Goal: Task Accomplishment & Management: Manage account settings

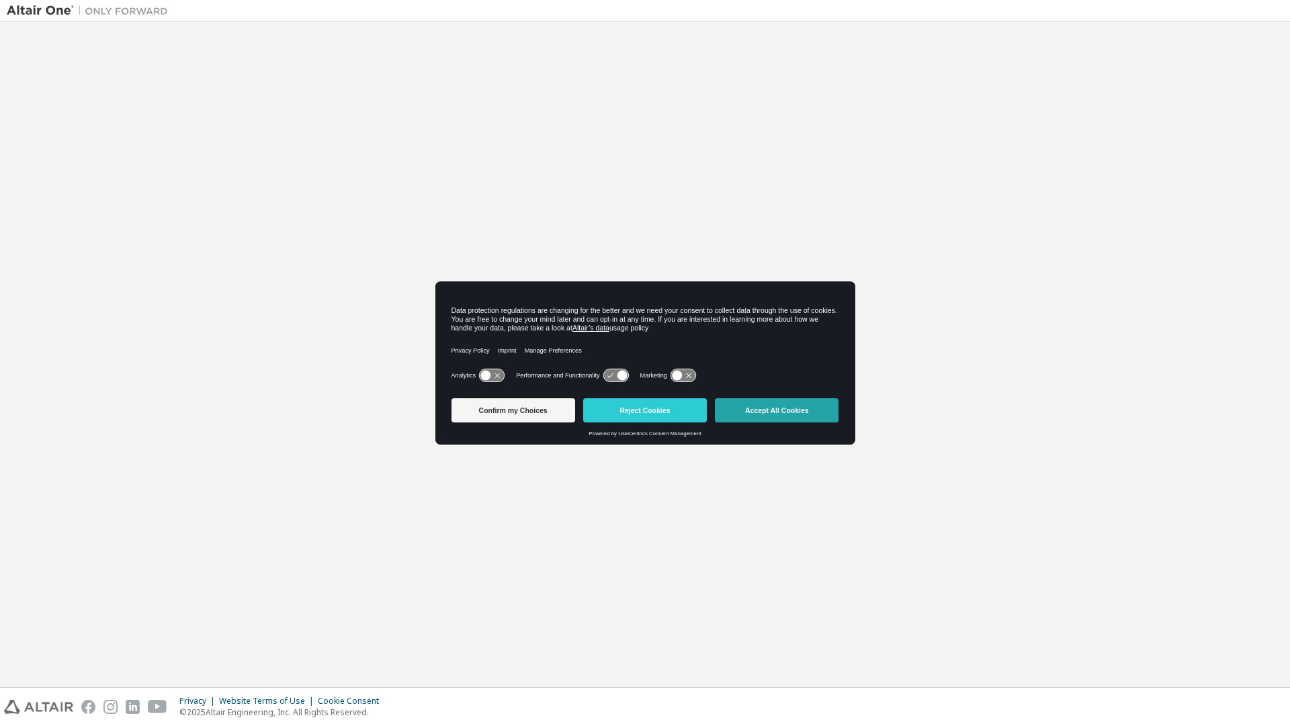
click at [758, 408] on button "Accept All Cookies" at bounding box center [777, 411] width 124 height 24
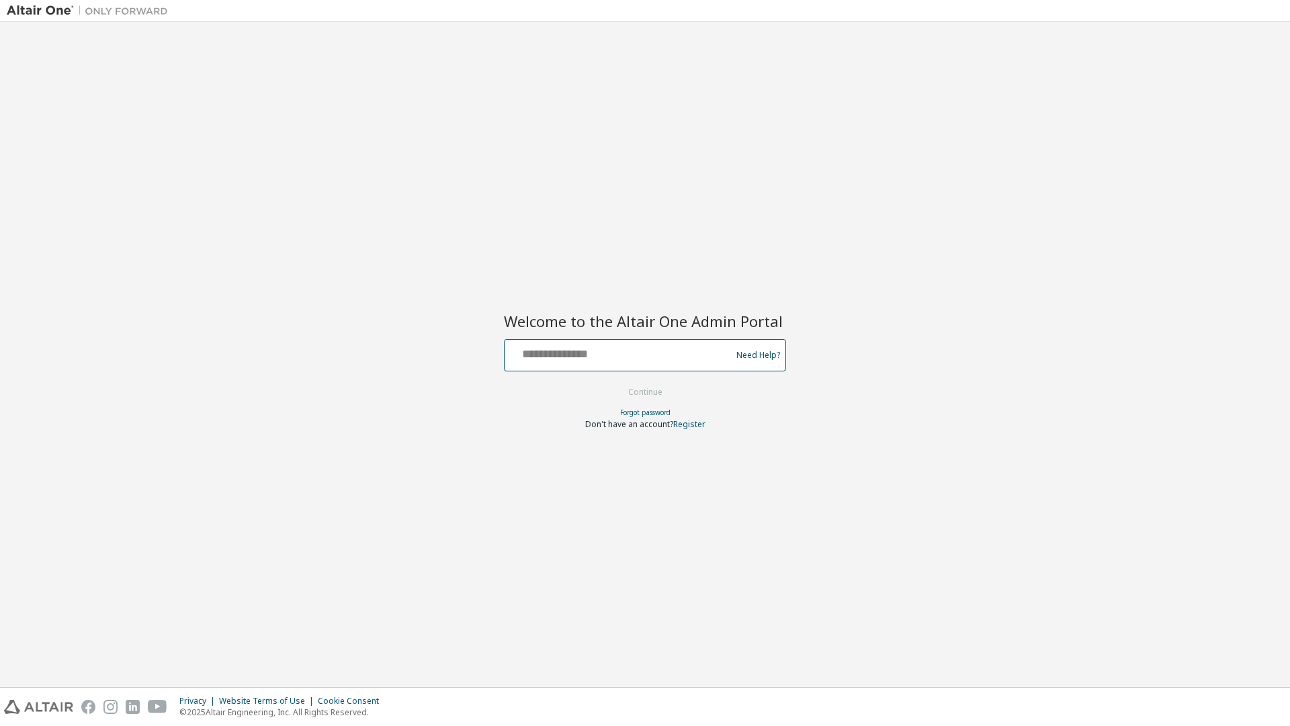
click at [618, 356] on input "text" at bounding box center [620, 352] width 220 height 19
type input "**********"
click at [649, 386] on button "Continue" at bounding box center [645, 392] width 63 height 20
click at [487, 435] on div "**********" at bounding box center [645, 354] width 1277 height 653
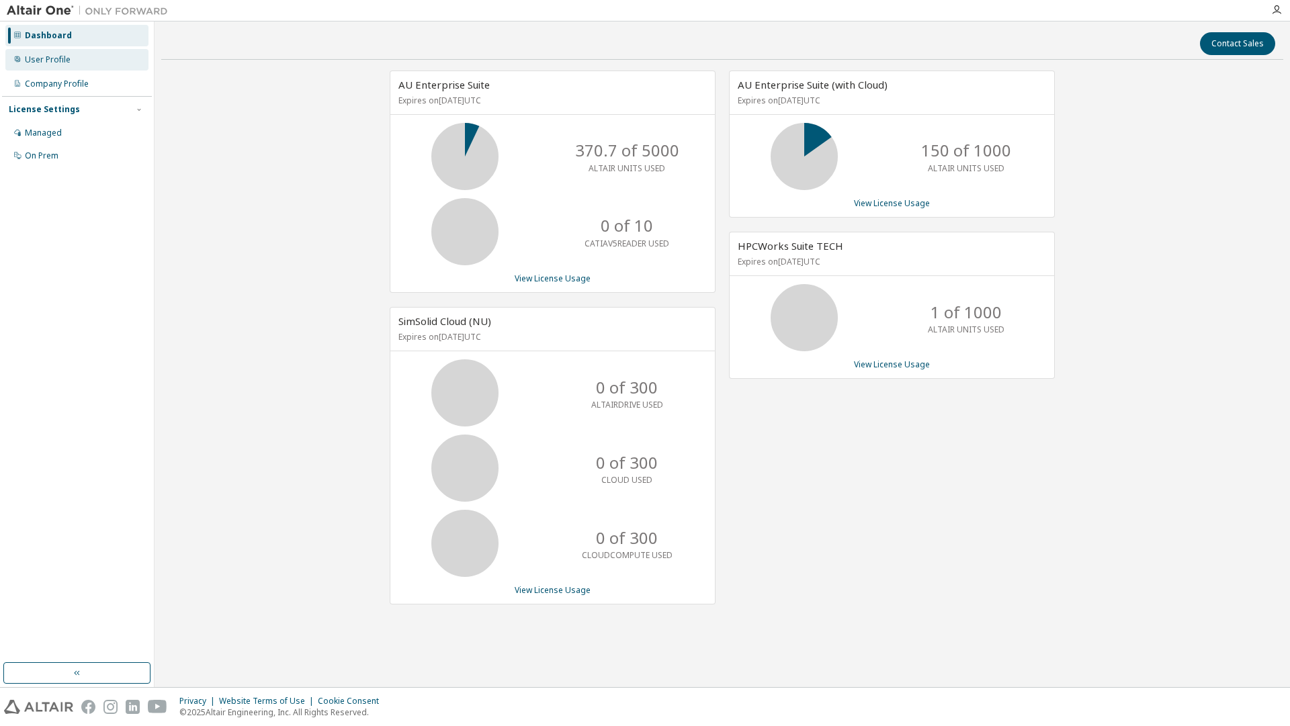
click at [81, 67] on div "User Profile" at bounding box center [76, 60] width 143 height 22
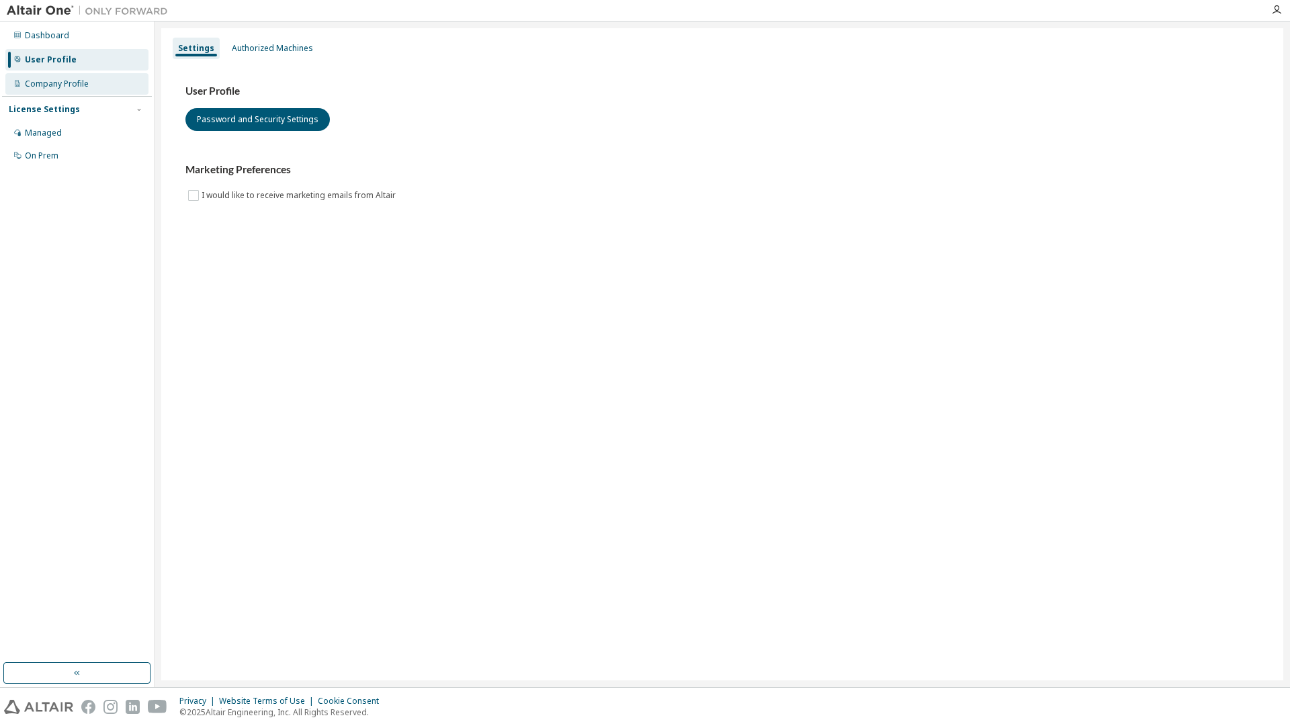
click at [87, 85] on div "Company Profile" at bounding box center [57, 84] width 64 height 11
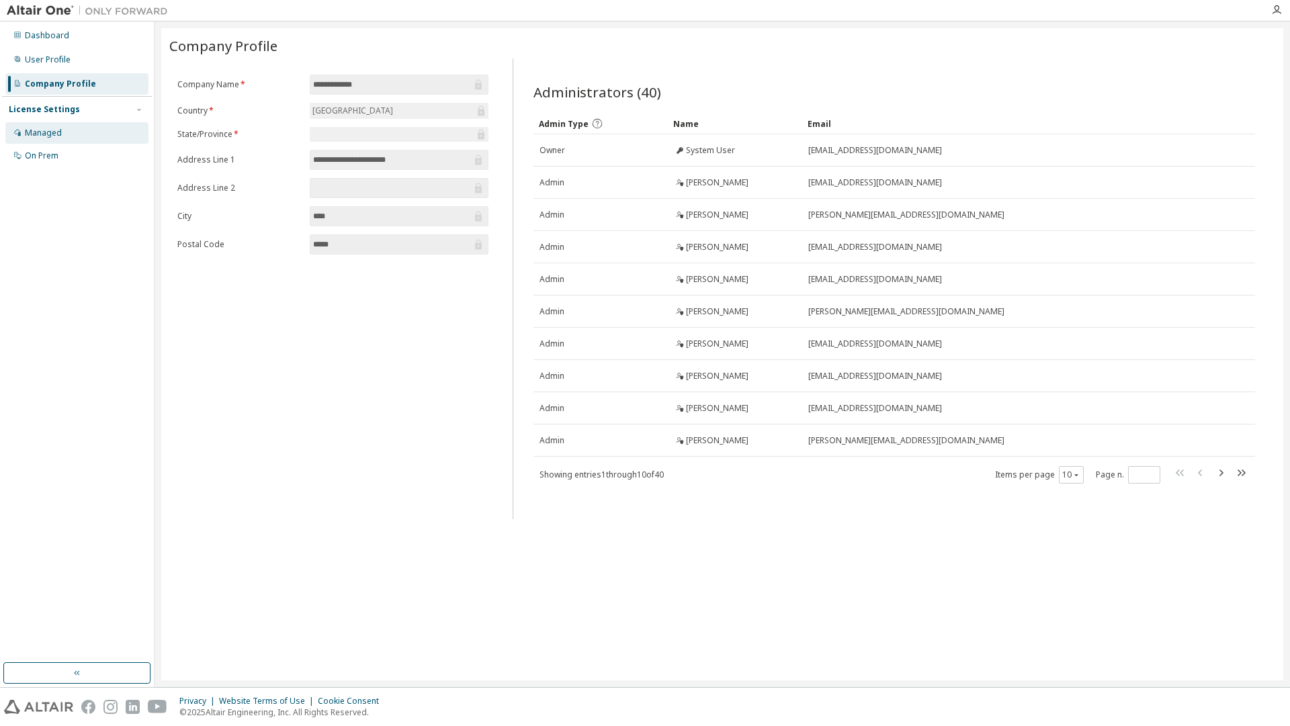
click at [63, 128] on div "Managed" at bounding box center [76, 133] width 143 height 22
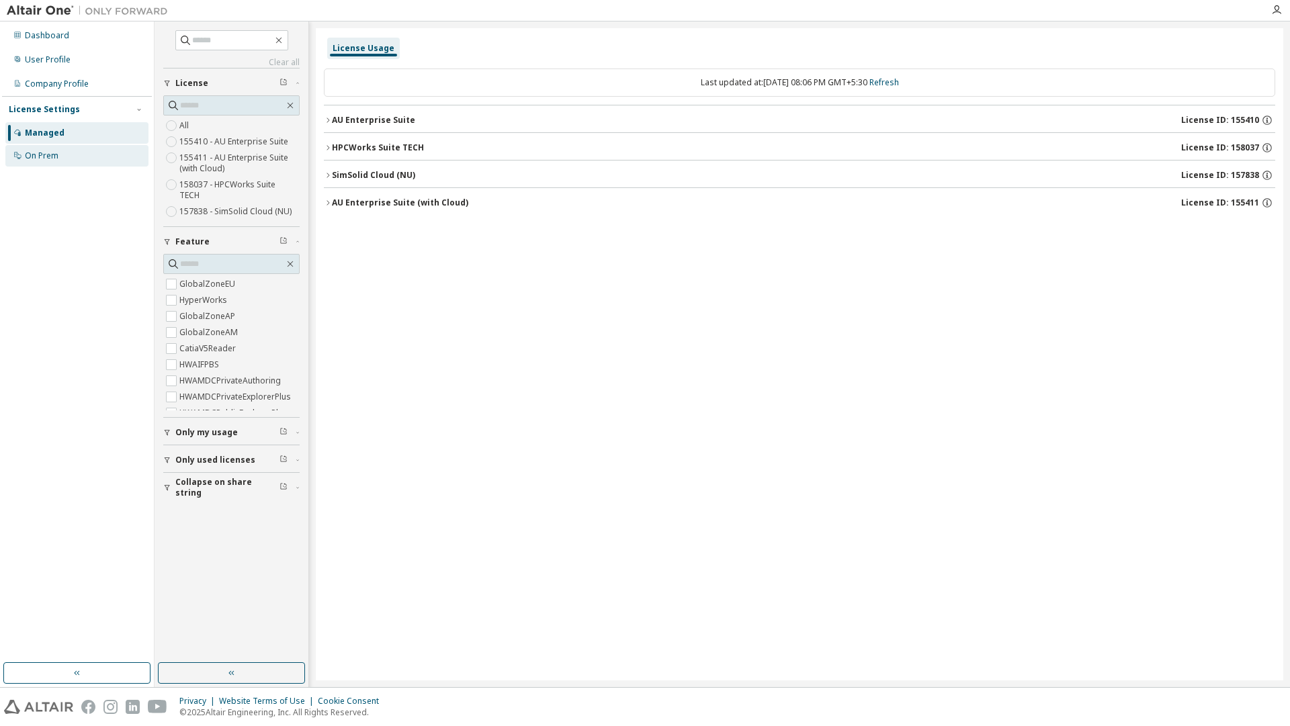
click at [72, 153] on div "On Prem" at bounding box center [76, 156] width 143 height 22
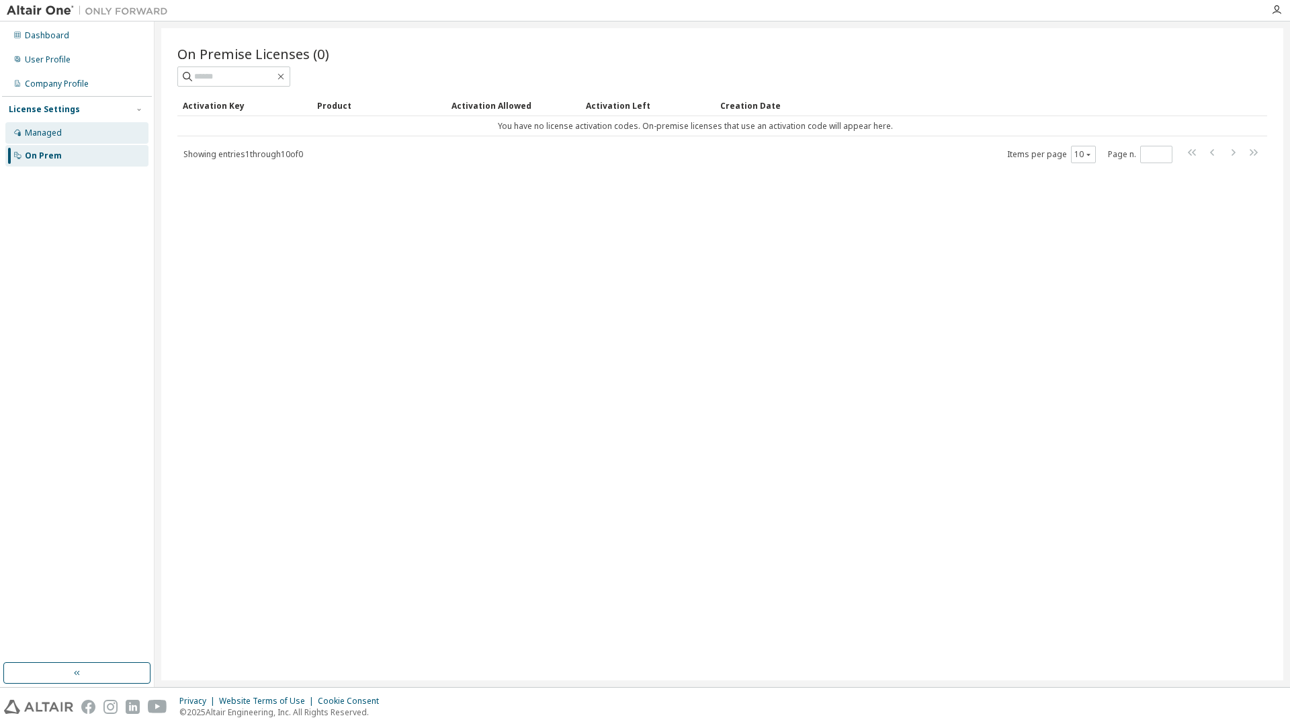
click at [83, 127] on div "Managed" at bounding box center [76, 133] width 143 height 22
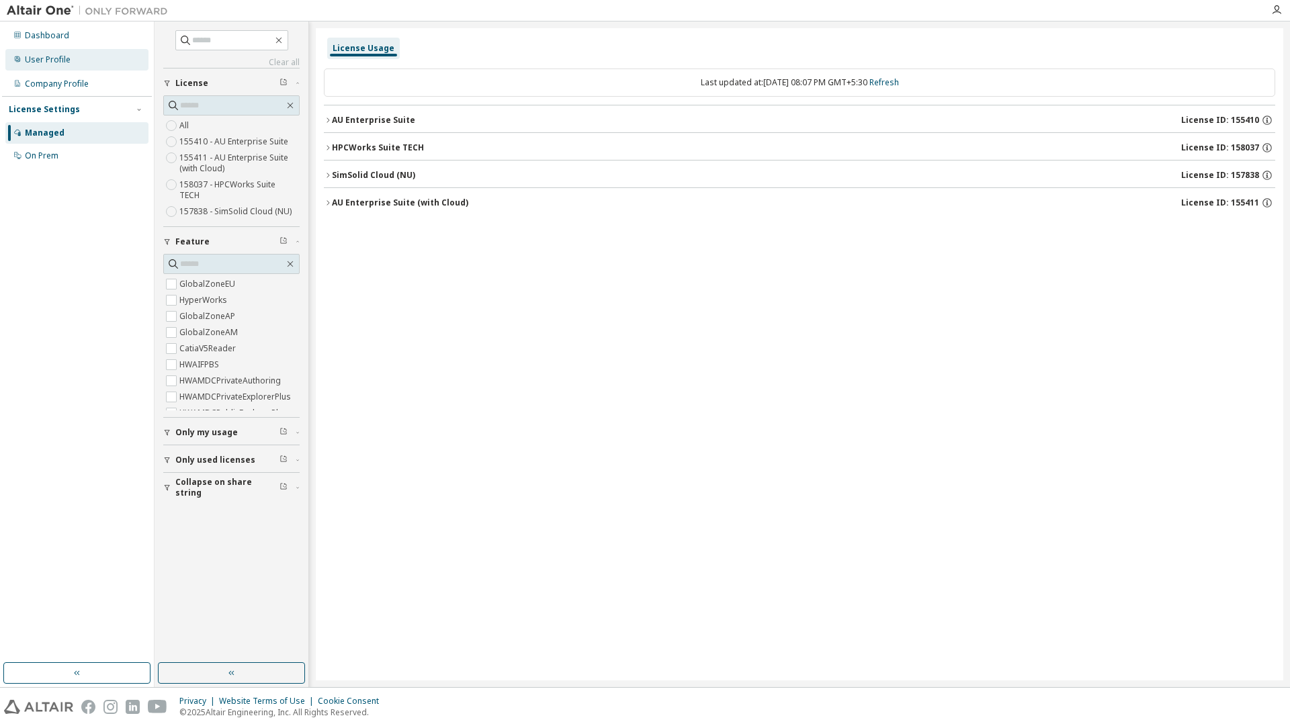
click at [61, 67] on div "User Profile" at bounding box center [76, 60] width 143 height 22
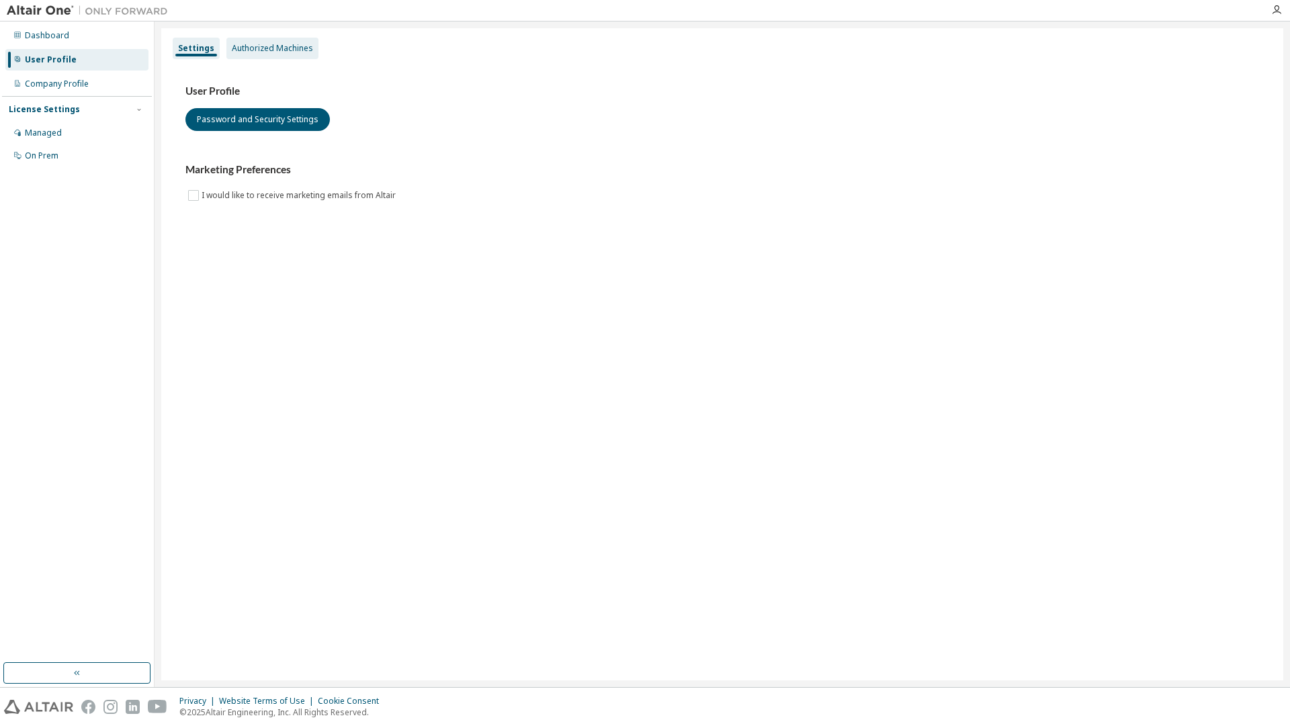
click at [296, 52] on div "Authorized Machines" at bounding box center [272, 48] width 81 height 11
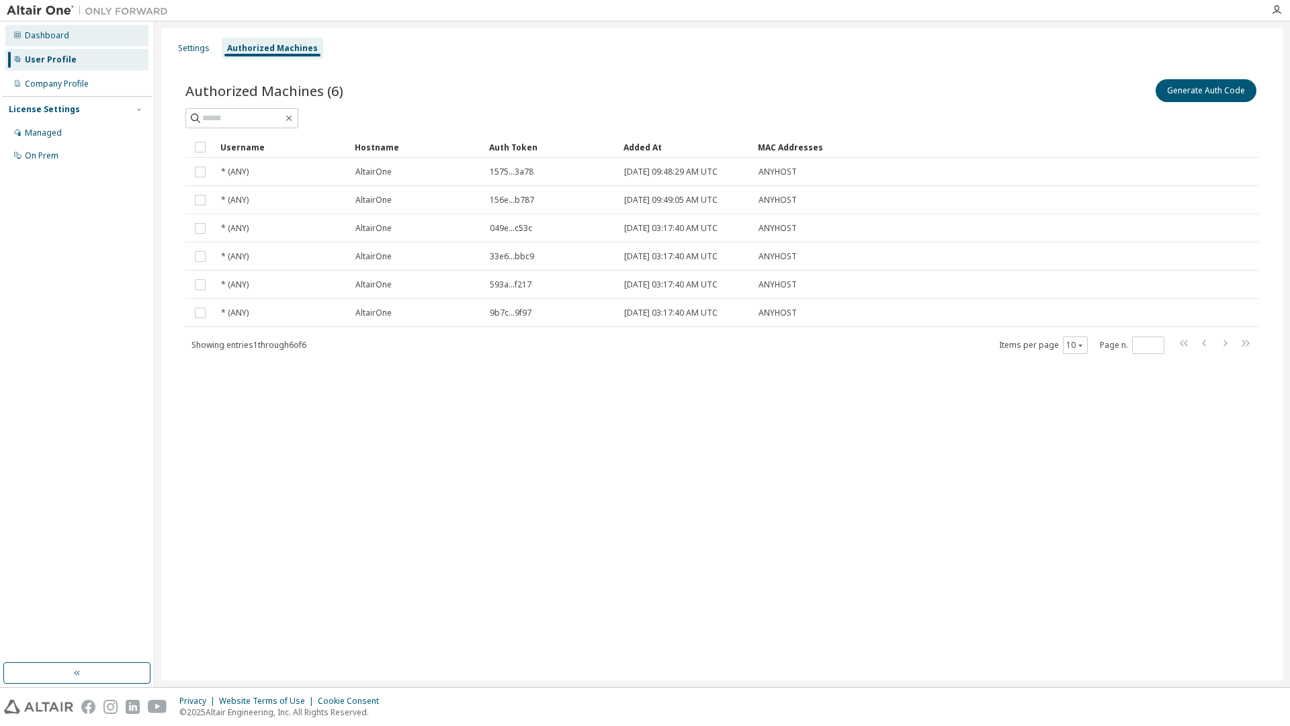
click at [32, 34] on div "Dashboard" at bounding box center [47, 35] width 44 height 11
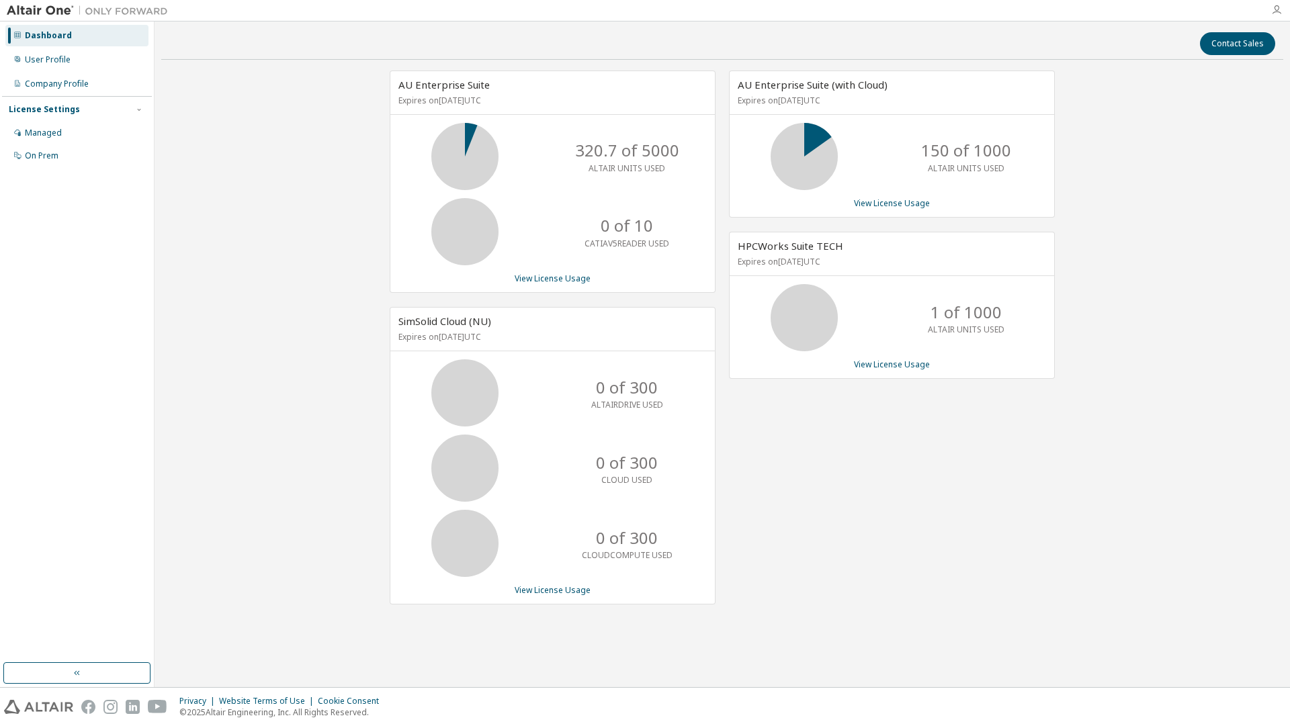
click at [1273, 11] on icon "button" at bounding box center [1277, 10] width 11 height 11
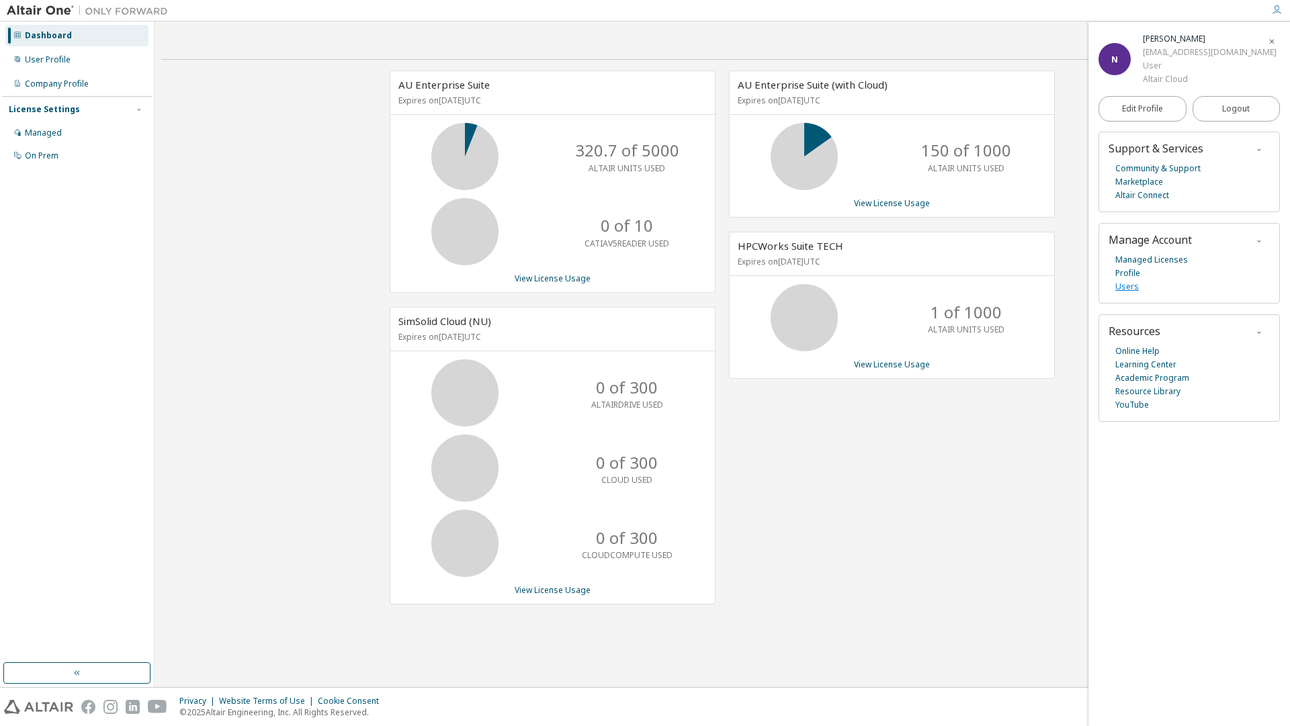
click at [1128, 289] on link "Users" at bounding box center [1128, 286] width 24 height 13
click at [1274, 36] on icon "button" at bounding box center [1272, 41] width 8 height 11
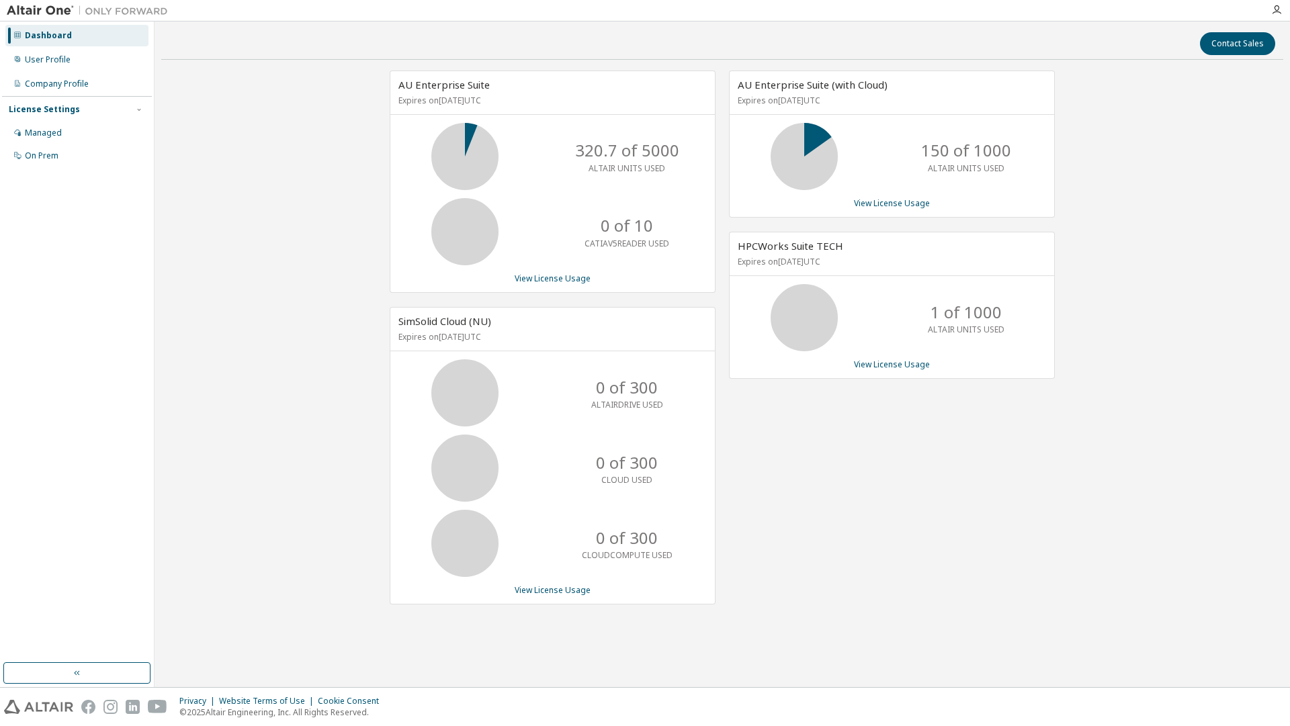
click at [169, 121] on div "AU Enterprise Suite Expires on June 1, 2026 UTC 320.7 of 5000 ALTAIR UNITS USED…" at bounding box center [722, 345] width 1122 height 548
